Goal: Task Accomplishment & Management: Use online tool/utility

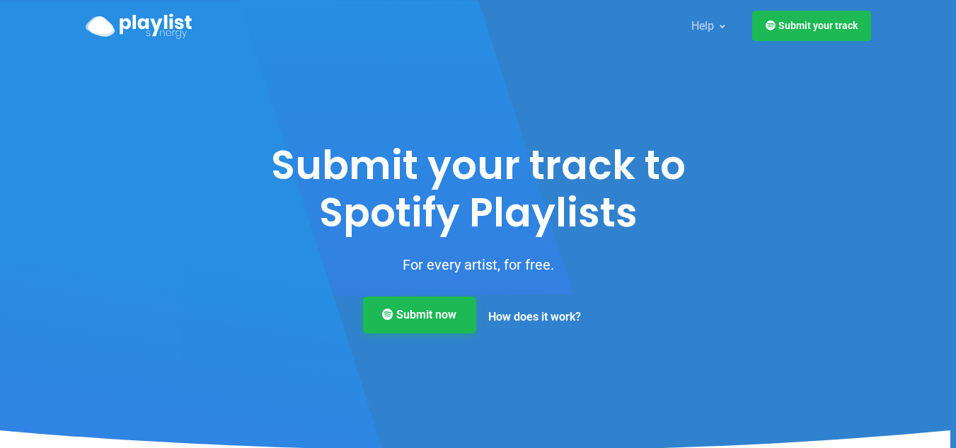
drag, startPoint x: 0, startPoint y: 0, endPoint x: 441, endPoint y: 320, distance: 544.5
click at [441, 320] on link "Submit now" at bounding box center [419, 314] width 113 height 37
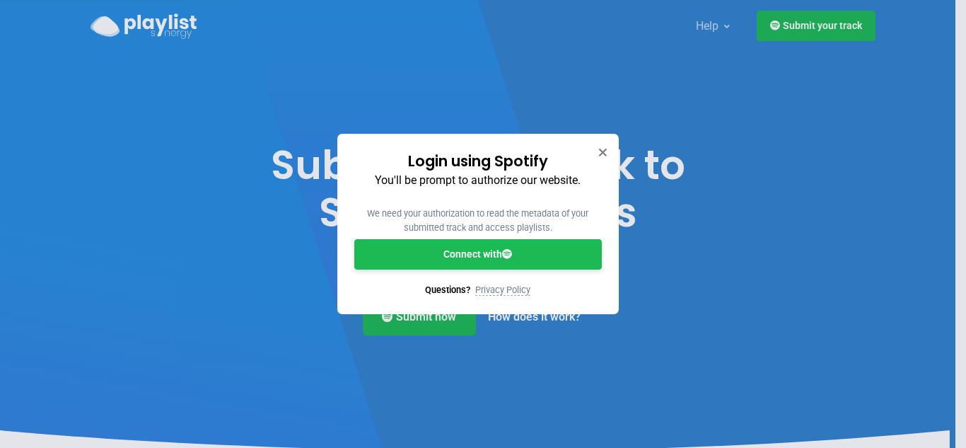
click at [470, 265] on link "Connect with" at bounding box center [478, 254] width 248 height 30
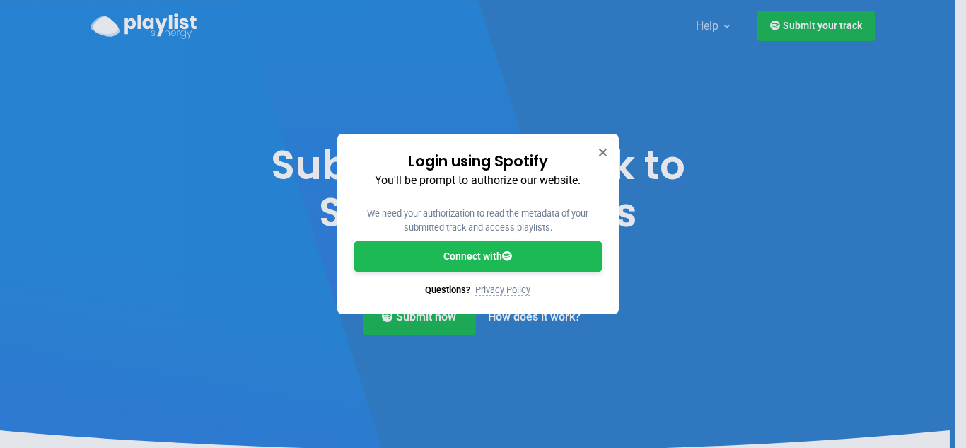
click at [830, 38] on div "Login using Spotify You'll be prompt to authorize our website. We need your aut…" at bounding box center [483, 224] width 966 height 448
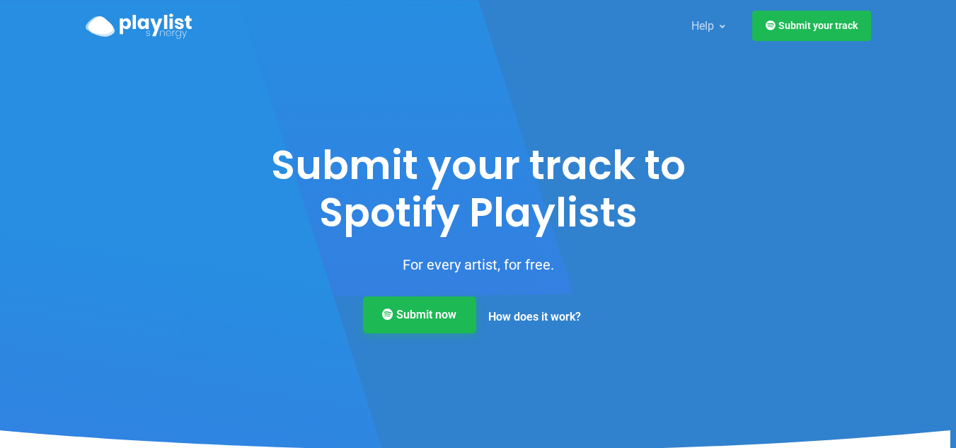
click at [435, 317] on link "Submit now" at bounding box center [419, 314] width 113 height 37
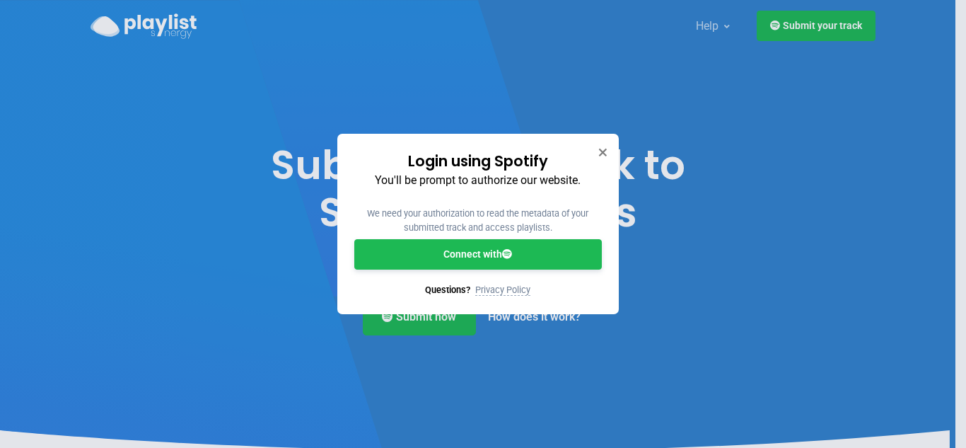
click at [444, 267] on link "Connect with" at bounding box center [478, 254] width 248 height 30
click at [470, 254] on link "Connect with" at bounding box center [478, 254] width 248 height 30
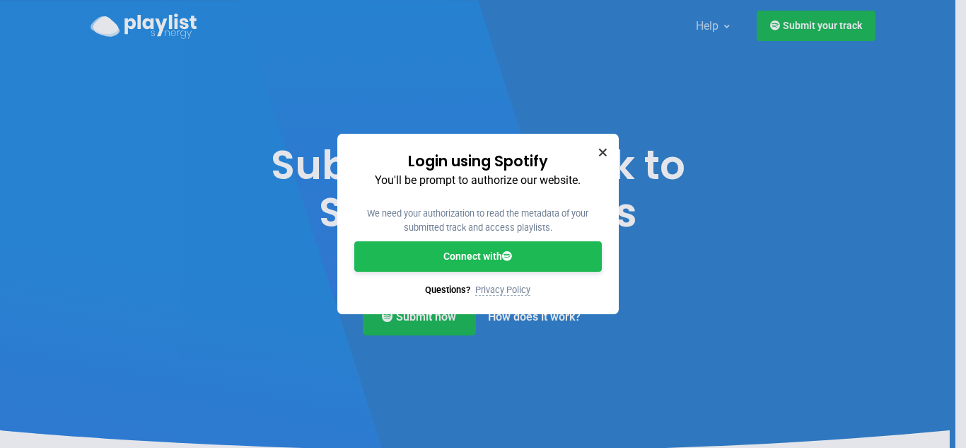
click at [601, 151] on icon "Close" at bounding box center [602, 153] width 8 height 8
